Goal: Transaction & Acquisition: Obtain resource

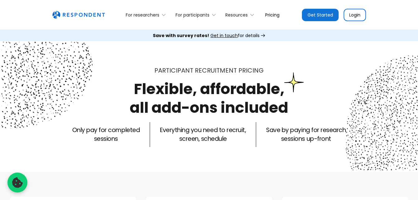
click at [358, 14] on link "Login" at bounding box center [355, 15] width 22 height 12
click at [141, 9] on div "For researchers" at bounding box center [147, 14] width 50 height 15
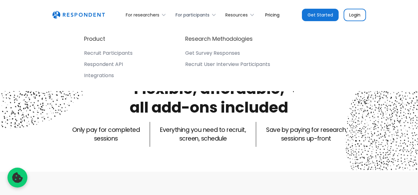
click at [195, 13] on div "For participants" at bounding box center [193, 15] width 34 height 6
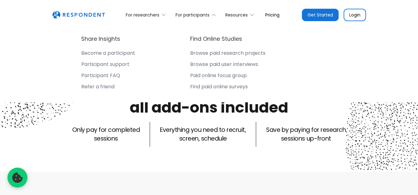
click at [210, 52] on div "Browse paid research projects" at bounding box center [227, 53] width 75 height 6
